Goal: Task Accomplishment & Management: Check status

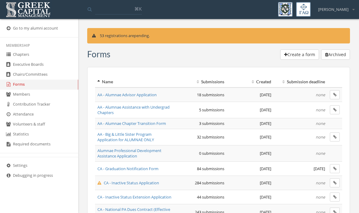
click at [146, 137] on span "AA - Big & Little Sister Program Application for ALUMNAE ONLY" at bounding box center [126, 136] width 57 height 11
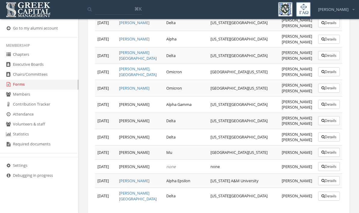
scroll to position [445, 0]
click at [319, 195] on button "Details" at bounding box center [329, 196] width 22 height 9
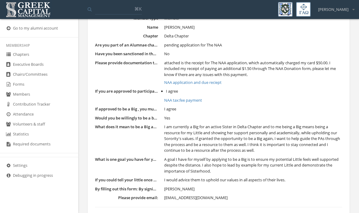
scroll to position [106, 0]
click at [215, 80] on link "NAA application and due reciept" at bounding box center [253, 83] width 178 height 6
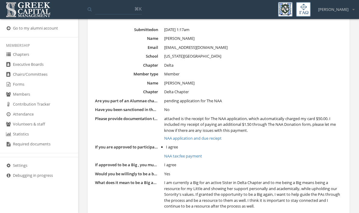
scroll to position [0, 0]
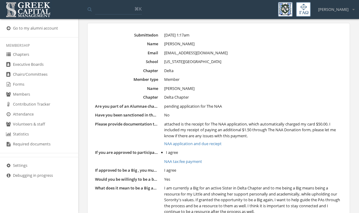
scroll to position [44, 0]
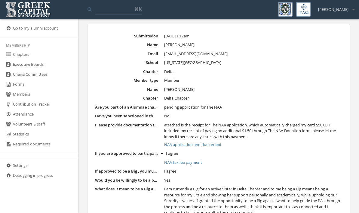
click at [26, 79] on link "Chairs/Committees" at bounding box center [39, 75] width 78 height 10
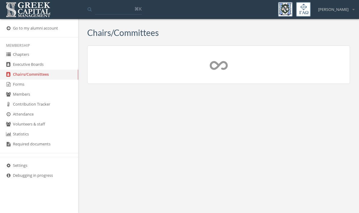
click at [25, 60] on link "Chapters" at bounding box center [39, 55] width 78 height 10
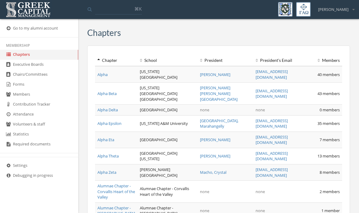
click at [23, 88] on link "Forms" at bounding box center [39, 84] width 78 height 10
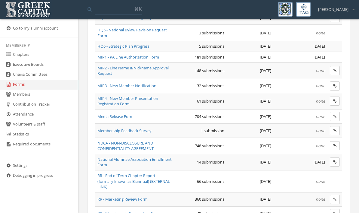
scroll to position [334, 0]
click at [154, 56] on span "MIP1 - PA Line Authorization Form" at bounding box center [129, 56] width 62 height 5
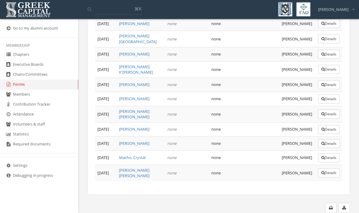
scroll to position [3019, 0]
click at [321, 177] on button "Details" at bounding box center [329, 172] width 22 height 9
click at [329, 134] on button "Details" at bounding box center [329, 129] width 22 height 9
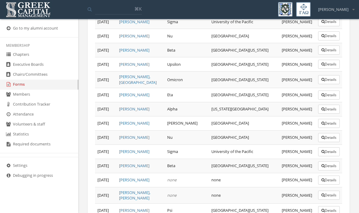
scroll to position [1483, 0]
